Goal: Task Accomplishment & Management: Manage account settings

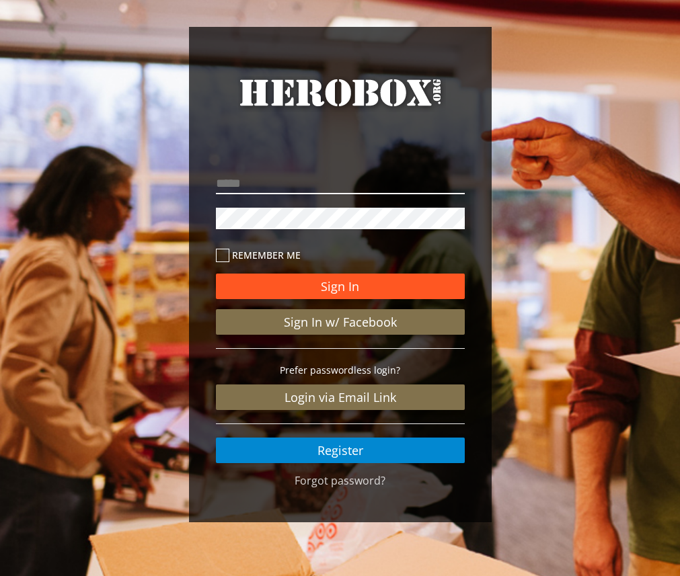
type input "**********"
click at [311, 286] on button "Sign In" at bounding box center [340, 287] width 249 height 26
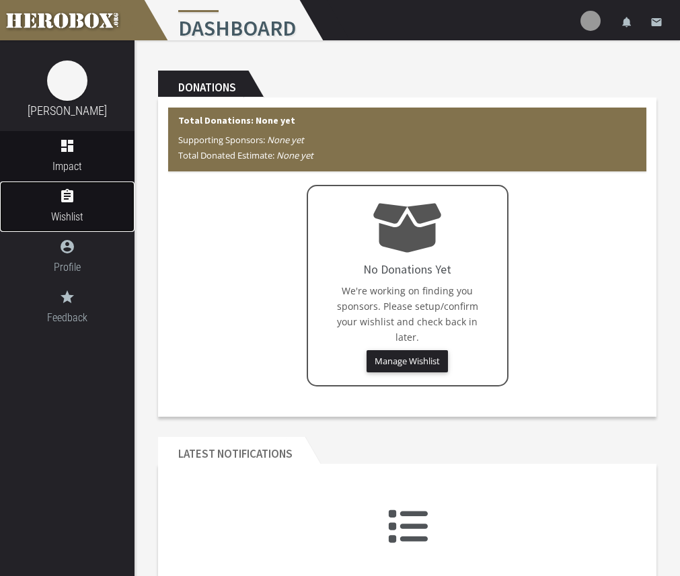
click at [21, 191] on icon "assignment" at bounding box center [67, 196] width 134 height 16
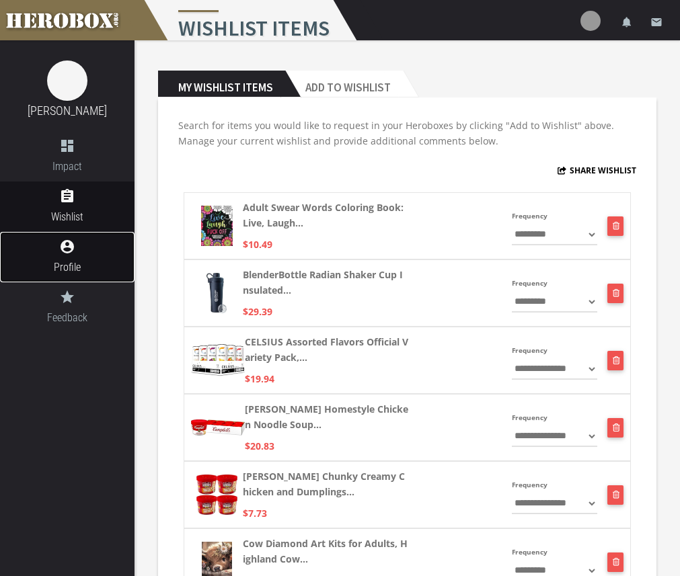
click at [78, 256] on link "account_circle Profile" at bounding box center [67, 257] width 134 height 50
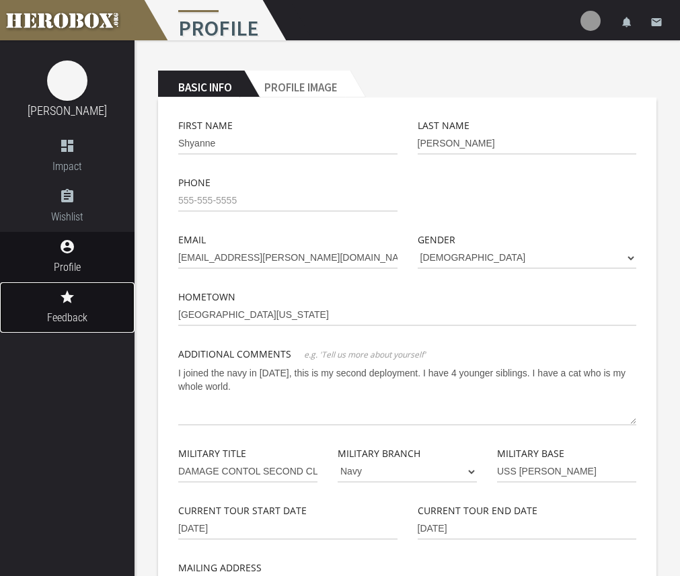
click at [74, 294] on icon "grade" at bounding box center [67, 297] width 134 height 16
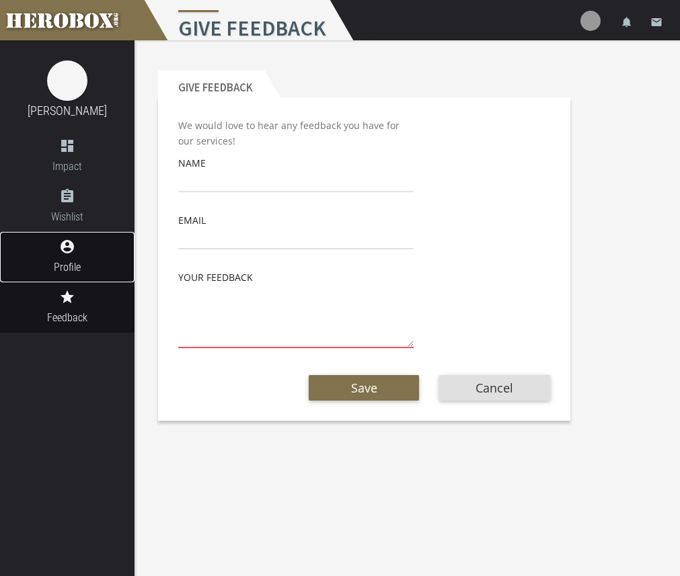
click at [67, 263] on span "Profile" at bounding box center [67, 267] width 134 height 17
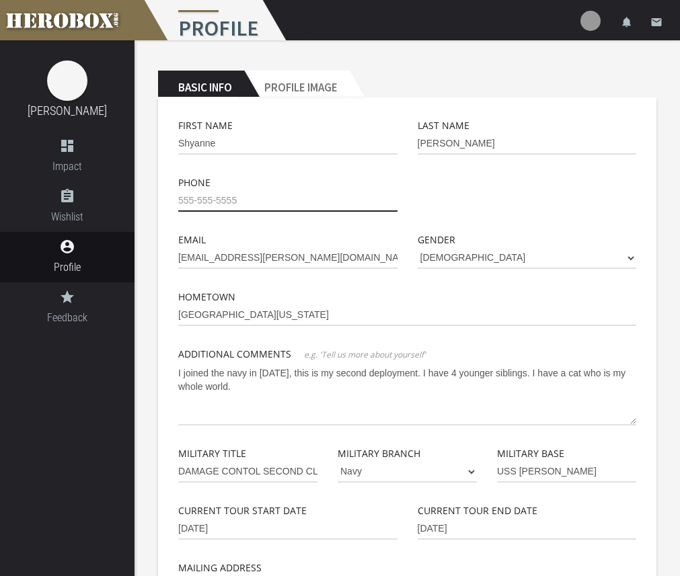
click at [221, 206] on input "tel" at bounding box center [287, 201] width 219 height 22
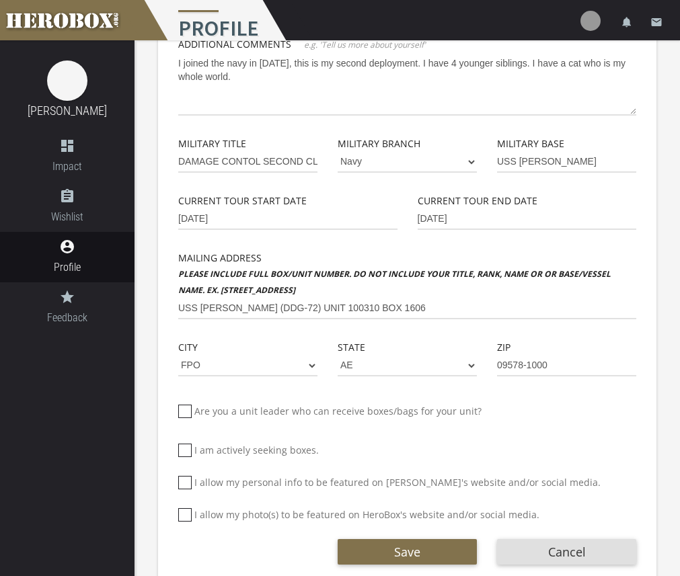
scroll to position [333, 0]
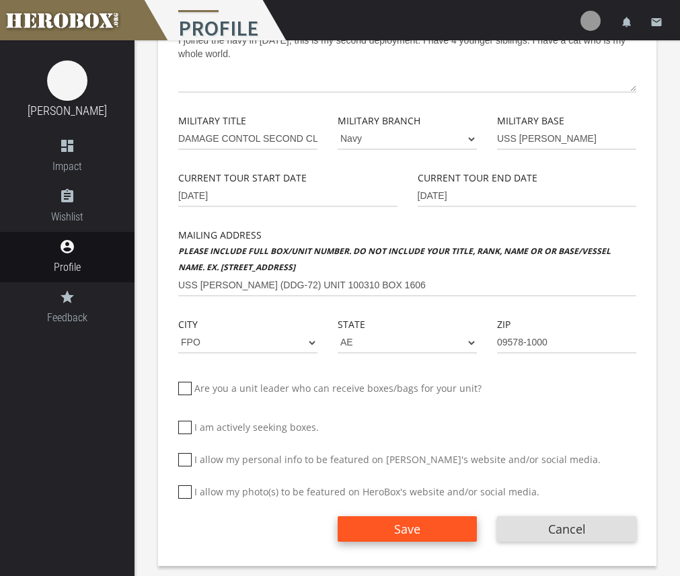
type input "[PHONE_NUMBER]"
click at [424, 535] on button "Save" at bounding box center [407, 529] width 139 height 26
click at [409, 527] on span "Save" at bounding box center [407, 529] width 26 height 16
click at [247, 458] on label "I allow my personal info to be featured on [PERSON_NAME]'s website and/or socia…" at bounding box center [389, 459] width 422 height 15
click at [187, 458] on input "I allow my personal info to be featured on [PERSON_NAME]'s website and/or socia…" at bounding box center [182, 466] width 9 height 22
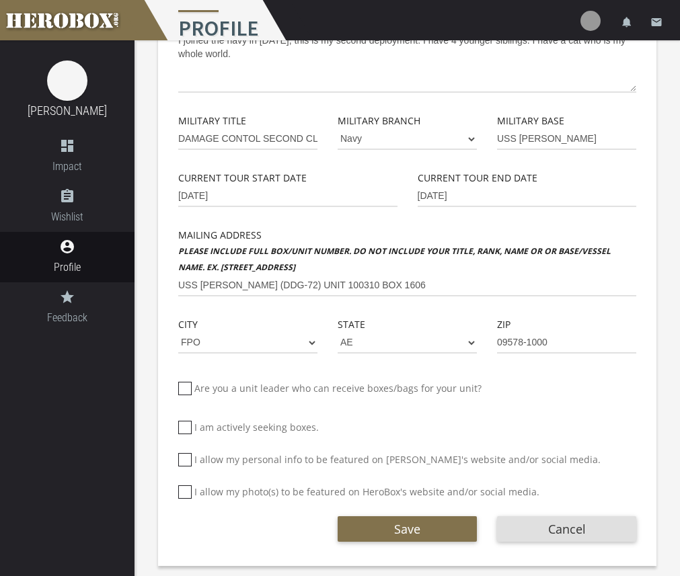
click at [247, 458] on label "I allow my personal info to be featured on [PERSON_NAME]'s website and/or socia…" at bounding box center [389, 459] width 422 height 15
click at [187, 458] on input "I allow my personal info to be featured on [PERSON_NAME]'s website and/or socia…" at bounding box center [182, 466] width 9 height 22
checkbox input "****"
click at [412, 531] on button "Save" at bounding box center [407, 529] width 139 height 26
click at [412, 525] on span "Save" at bounding box center [407, 529] width 26 height 16
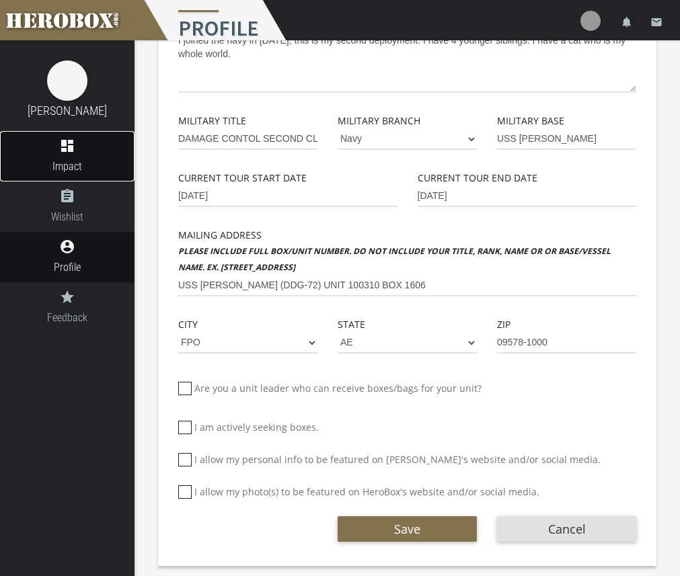
click at [65, 159] on span "Impact" at bounding box center [67, 166] width 134 height 17
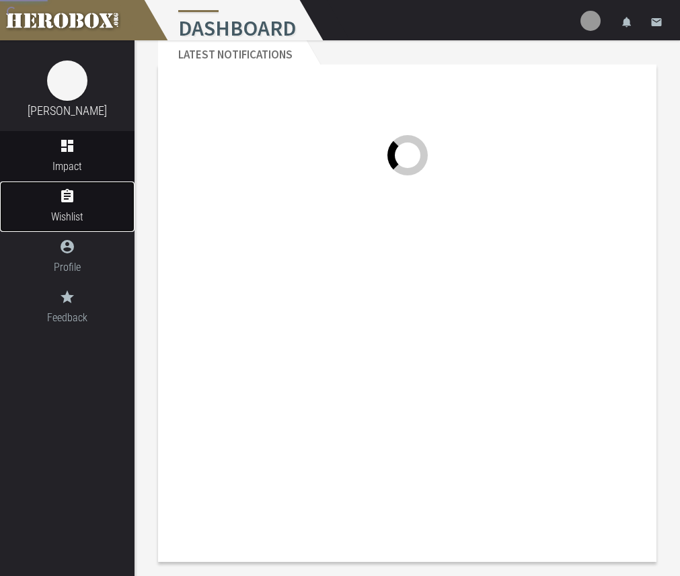
click at [75, 220] on span "Wishlist" at bounding box center [67, 216] width 134 height 17
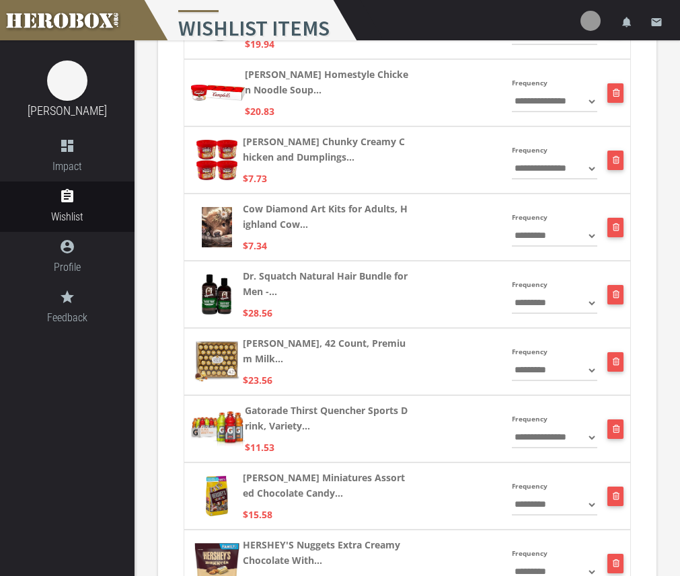
scroll to position [336, 0]
